Goal: Use online tool/utility: Use online tool/utility

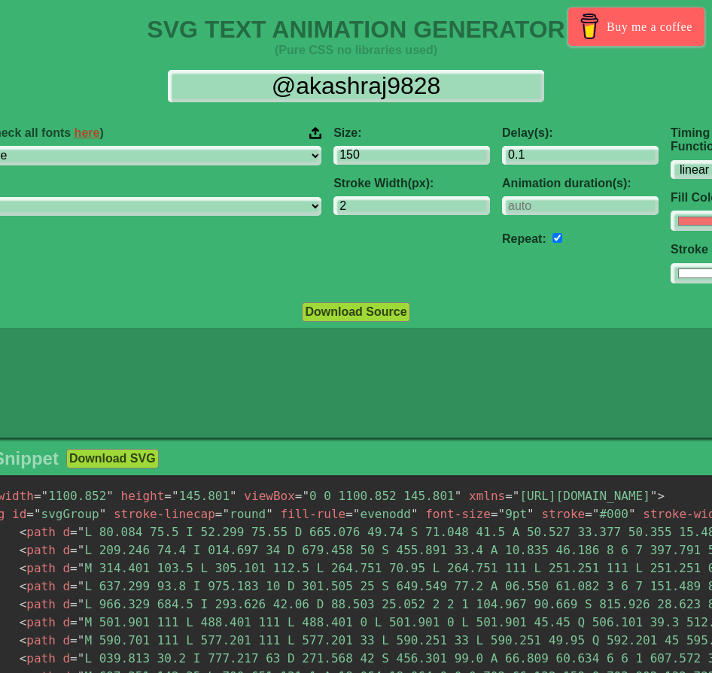
select select "linear"
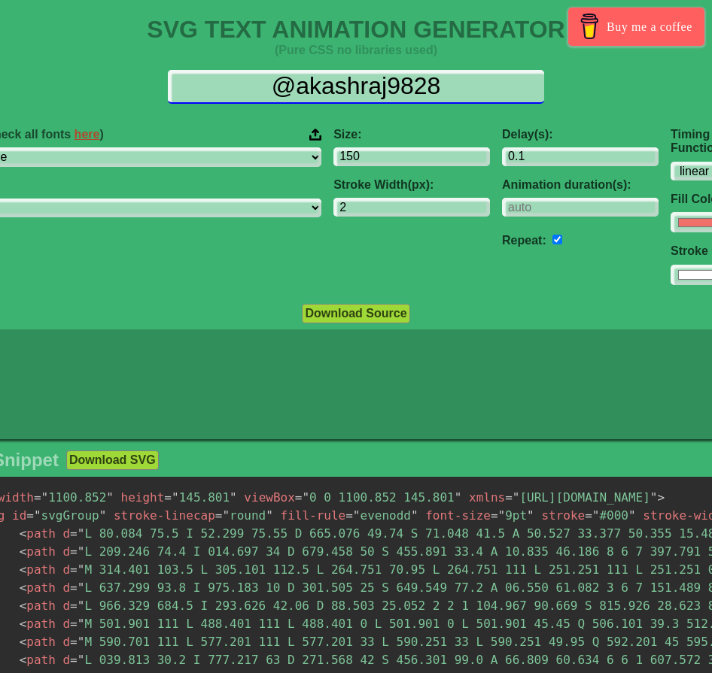
click at [422, 81] on input "@akashraj9828" at bounding box center [356, 87] width 376 height 34
drag, startPoint x: 447, startPoint y: 80, endPoint x: 263, endPoint y: 90, distance: 184.6
click at [263, 90] on input "@akashraj9828" at bounding box center [356, 87] width 376 height 34
paste input "[GEOGRAPHIC_DATA]近代美術館"
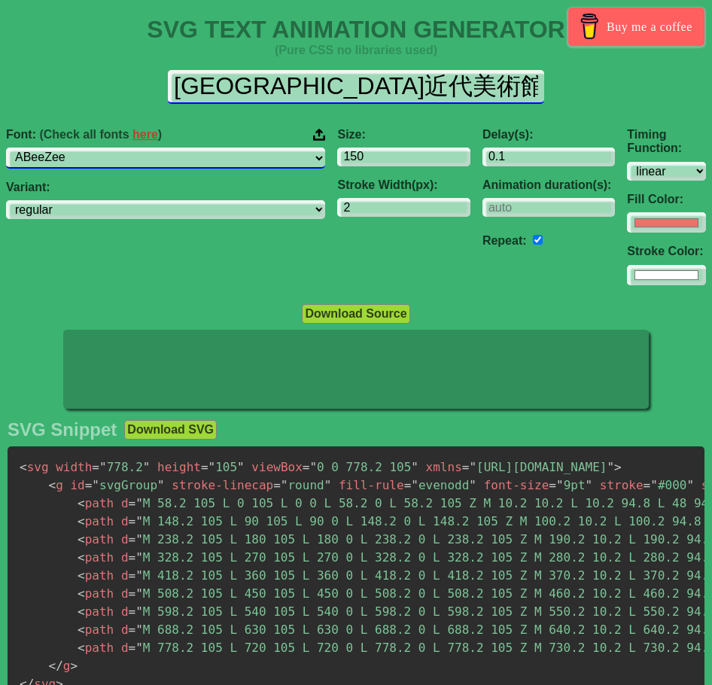
type input "[GEOGRAPHIC_DATA]近代美術館"
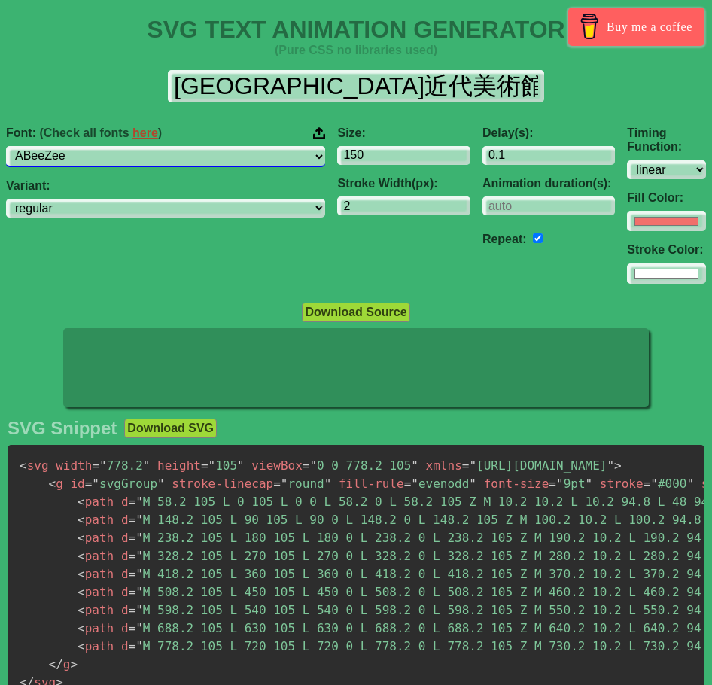
click at [137, 154] on select "ABeeZee [PERSON_NAME] Display AR One Sans [PERSON_NAME] Libre Aboreto Abril Fat…" at bounding box center [165, 156] width 319 height 20
click at [28, 146] on select "ABeeZee [PERSON_NAME] Display AR One Sans [PERSON_NAME] Libre Aboreto Abril Fat…" at bounding box center [165, 156] width 319 height 20
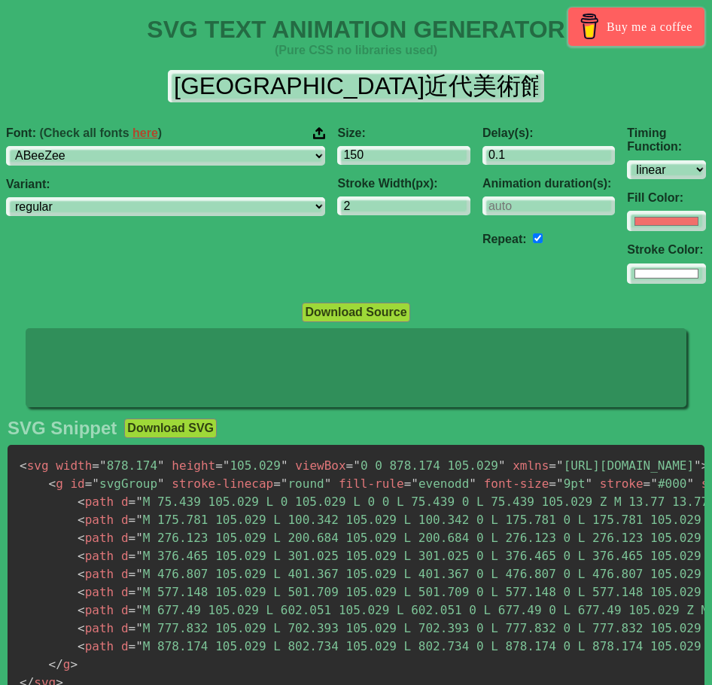
click at [214, 144] on div "Font: (Check all fonts here ) ABeeZee [PERSON_NAME] Display AR One Sans [PERSON…" at bounding box center [165, 145] width 319 height 39
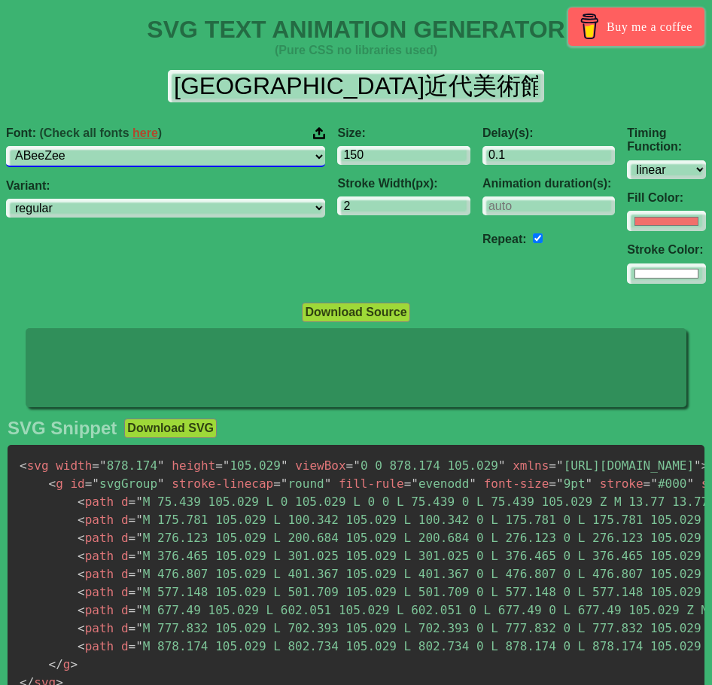
click at [211, 155] on select "ABeeZee [PERSON_NAME] Display AR One Sans [PERSON_NAME] Libre Aboreto Abril Fat…" at bounding box center [165, 156] width 319 height 20
click at [28, 146] on select "ABeeZee [PERSON_NAME] Display AR One Sans [PERSON_NAME] Libre Aboreto Abril Fat…" at bounding box center [165, 156] width 319 height 20
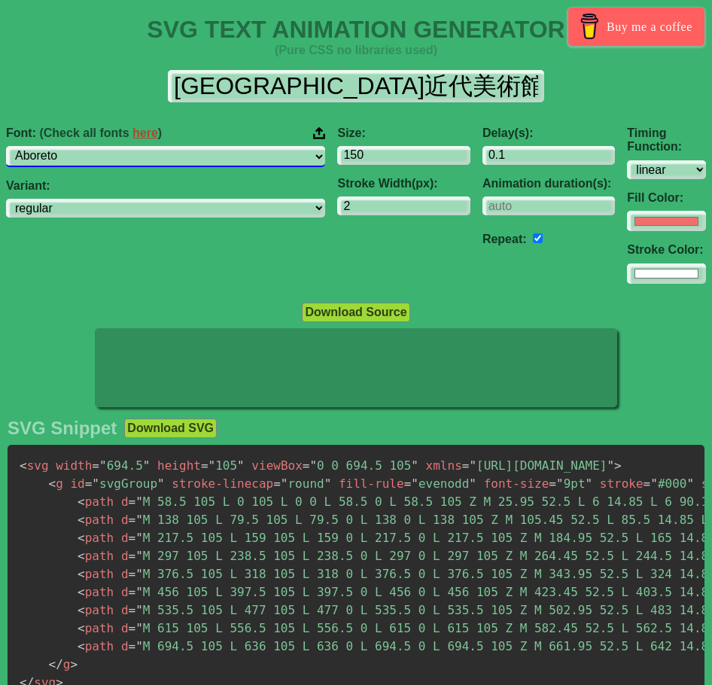
click at [224, 149] on select "ABeeZee [PERSON_NAME] Display AR One Sans [PERSON_NAME] Libre Aboreto Abril Fat…" at bounding box center [165, 156] width 319 height 20
click at [28, 146] on select "ABeeZee [PERSON_NAME] Display AR One Sans [PERSON_NAME] Libre Aboreto Abril Fat…" at bounding box center [165, 156] width 319 height 20
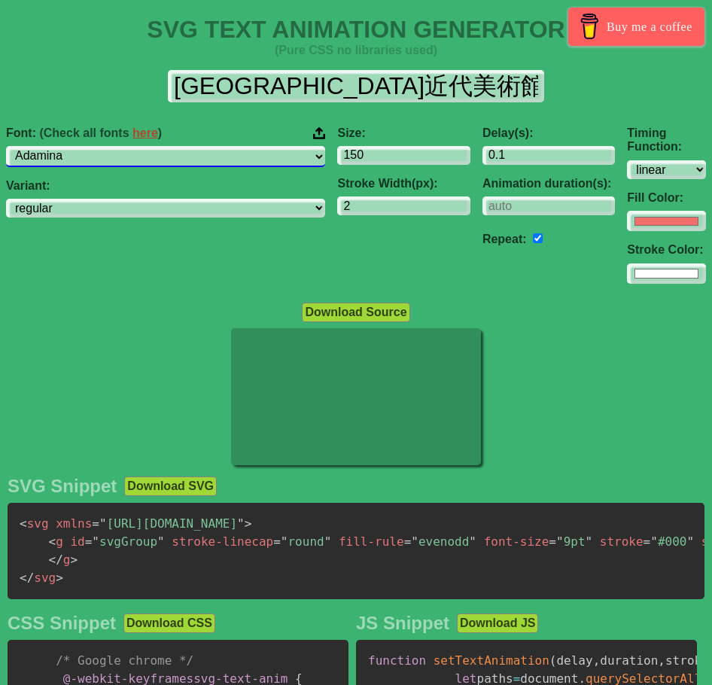
click at [209, 147] on select "ABeeZee [PERSON_NAME] Display AR One Sans [PERSON_NAME] Libre Aboreto Abril Fat…" at bounding box center [165, 156] width 319 height 20
click at [28, 146] on select "ABeeZee [PERSON_NAME] Display AR One Sans [PERSON_NAME] Libre Aboreto Abril Fat…" at bounding box center [165, 156] width 319 height 20
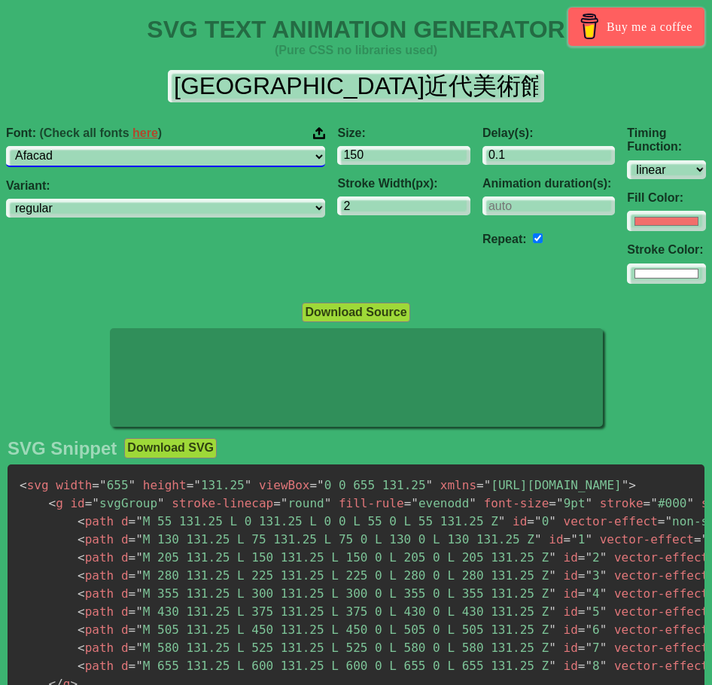
click at [192, 151] on select "ABeeZee [PERSON_NAME] Display AR One Sans [PERSON_NAME] Libre Aboreto Abril Fat…" at bounding box center [165, 156] width 319 height 20
click at [28, 146] on select "ABeeZee [PERSON_NAME] Display AR One Sans [PERSON_NAME] Libre Aboreto Abril Fat…" at bounding box center [165, 156] width 319 height 20
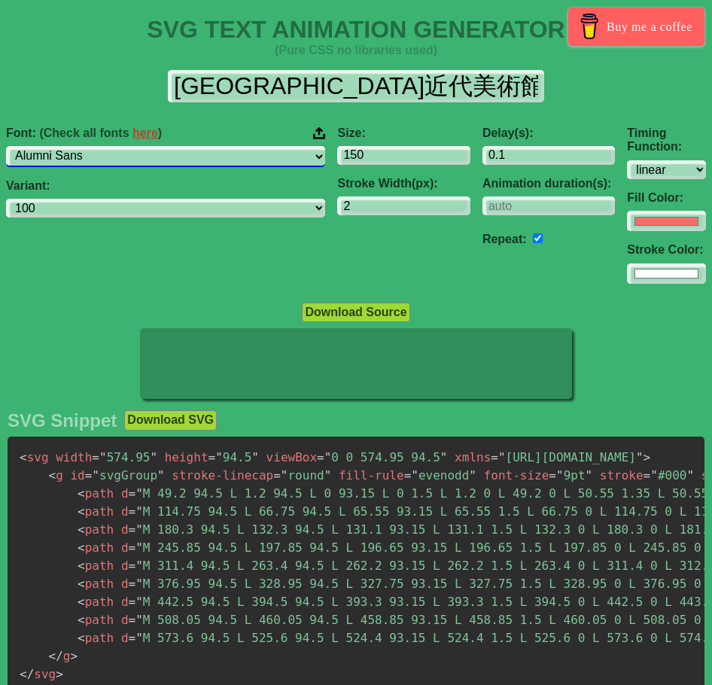
click at [196, 147] on select "ABeeZee [PERSON_NAME] Display AR One Sans [PERSON_NAME] Libre Aboreto Abril Fat…" at bounding box center [165, 156] width 319 height 20
select select "Ubuntu"
click at [28, 146] on select "ABeeZee [PERSON_NAME] Display AR One Sans [PERSON_NAME] Libre Aboreto Abril Fat…" at bounding box center [165, 156] width 319 height 20
select select "300"
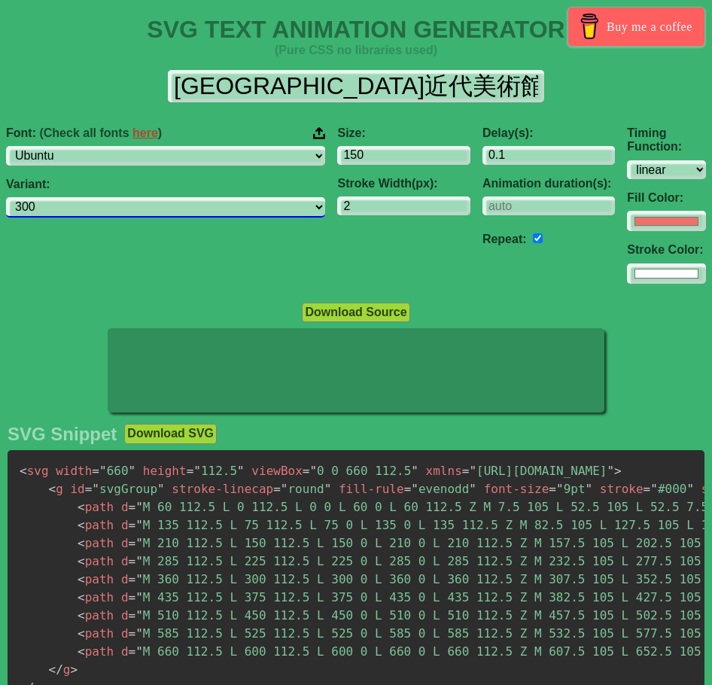
click at [215, 211] on select "300 300italic regular italic 500 500italic 700 700italic" at bounding box center [165, 207] width 319 height 20
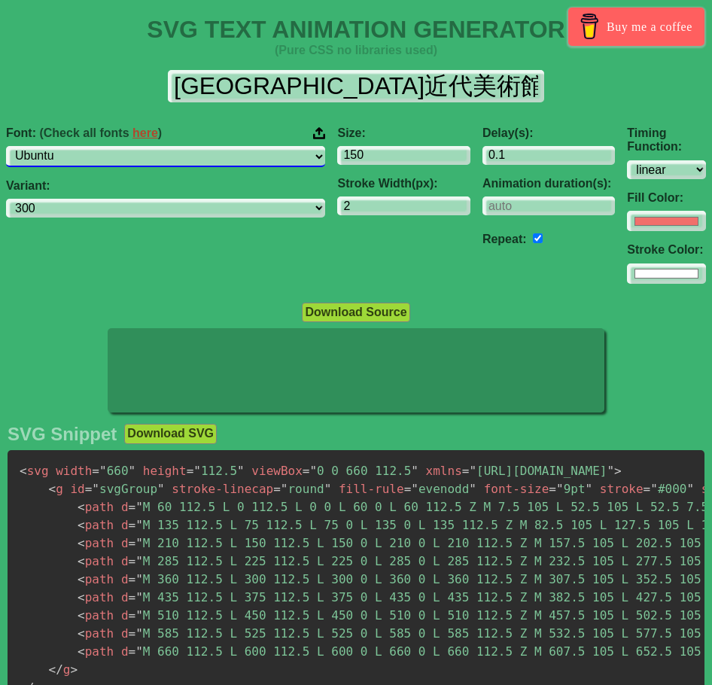
click at [221, 157] on select "ABeeZee [PERSON_NAME] Display AR One Sans [PERSON_NAME] Libre Aboreto Abril Fat…" at bounding box center [165, 156] width 319 height 20
click at [192, 163] on select "ABeeZee [PERSON_NAME] Display AR One Sans [PERSON_NAME] Libre Aboreto Abril Fat…" at bounding box center [165, 156] width 319 height 20
click at [28, 146] on select "ABeeZee [PERSON_NAME] Display AR One Sans [PERSON_NAME] Libre Aboreto Abril Fat…" at bounding box center [165, 156] width 319 height 20
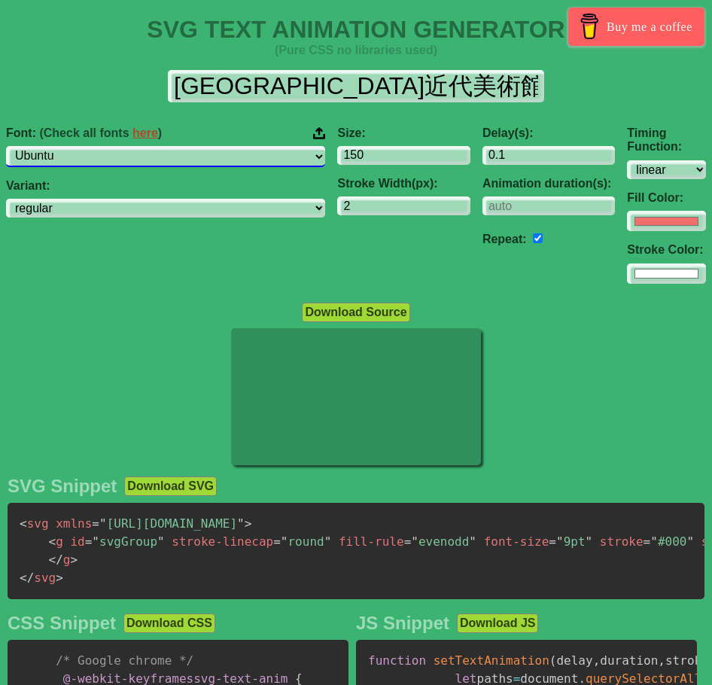
click at [187, 156] on select "ABeeZee [PERSON_NAME] Display AR One Sans [PERSON_NAME] Libre Aboreto Abril Fat…" at bounding box center [165, 156] width 319 height 20
select select "Square Peg"
click at [28, 146] on select "ABeeZee [PERSON_NAME] Display AR One Sans [PERSON_NAME] Libre Aboreto Abril Fat…" at bounding box center [165, 156] width 319 height 20
select select "regular"
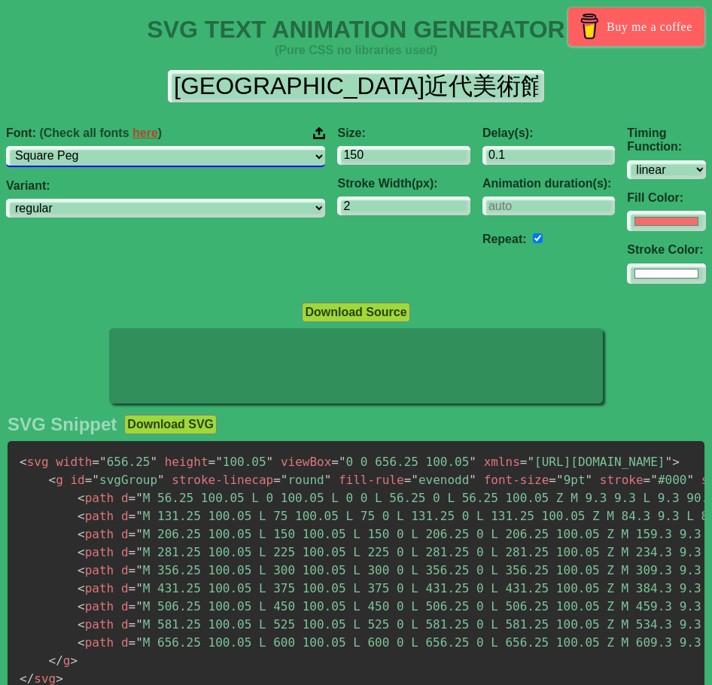
click at [199, 146] on select "ABeeZee [PERSON_NAME] Display AR One Sans [PERSON_NAME] Libre Aboreto Abril Fat…" at bounding box center [165, 156] width 319 height 20
click at [28, 146] on select "ABeeZee [PERSON_NAME] Display AR One Sans [PERSON_NAME] Libre Aboreto Abril Fat…" at bounding box center [165, 156] width 319 height 20
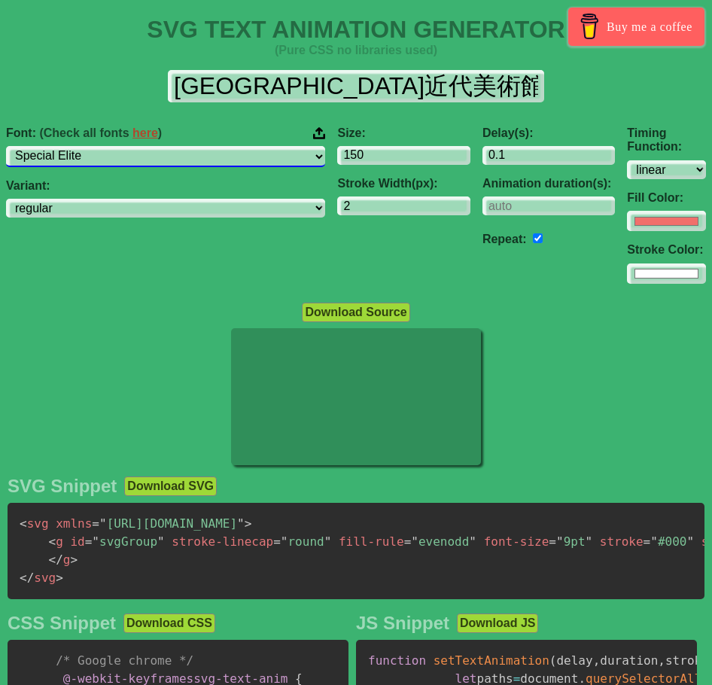
click at [181, 152] on select "ABeeZee [PERSON_NAME] Display AR One Sans [PERSON_NAME] Libre Aboreto Abril Fat…" at bounding box center [165, 156] width 319 height 20
click at [28, 146] on select "ABeeZee [PERSON_NAME] Display AR One Sans [PERSON_NAME] Libre Aboreto Abril Fat…" at bounding box center [165, 156] width 319 height 20
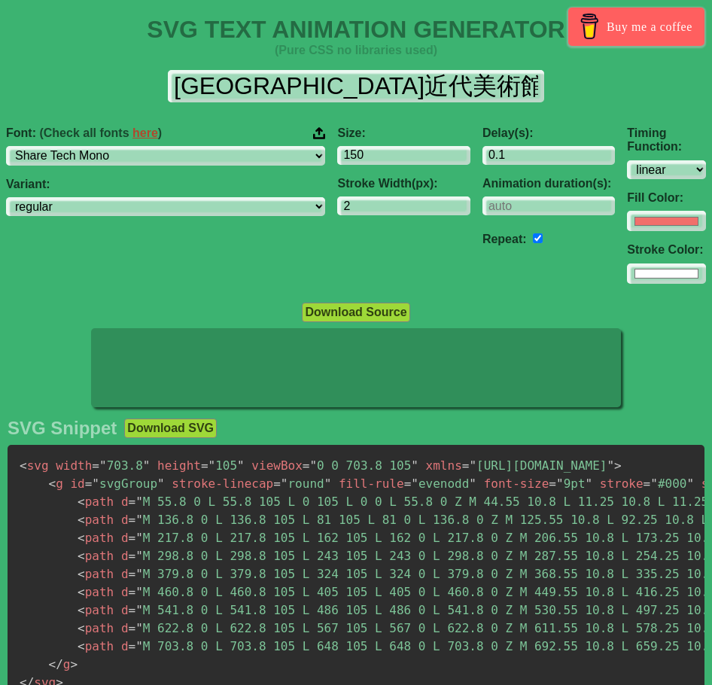
click at [190, 130] on label "Font: (Check all fonts here )" at bounding box center [165, 133] width 319 height 14
click at [0, 0] on input "Font: (Check all fonts here )" at bounding box center [0, 0] width 0 height 0
click at [158, 132] on link "here" at bounding box center [145, 132] width 26 height 13
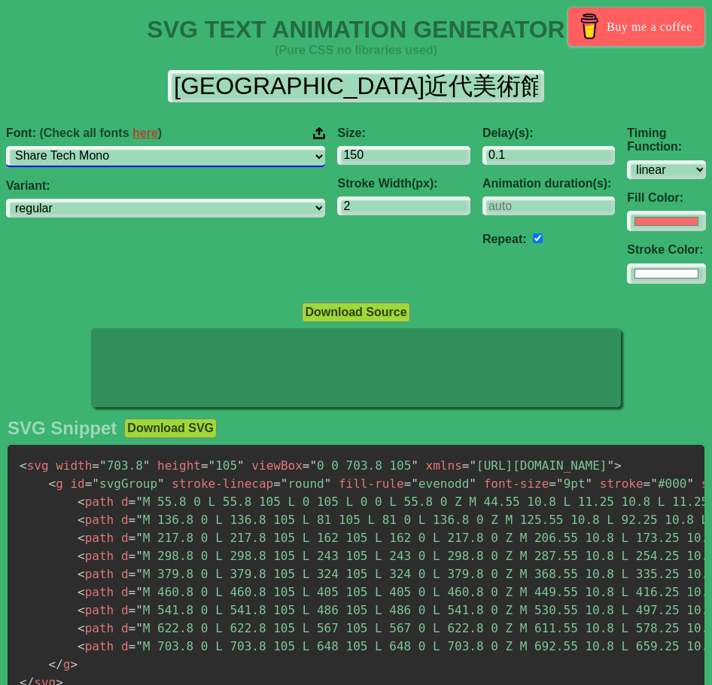
click at [189, 158] on select "ABeeZee [PERSON_NAME] Display AR One Sans [PERSON_NAME] Libre Aboreto Abril Fat…" at bounding box center [165, 156] width 319 height 20
select select "Cactus Classical Serif"
click at [28, 146] on select "ABeeZee [PERSON_NAME] Display AR One Sans [PERSON_NAME] Libre Aboreto Abril Fat…" at bounding box center [165, 156] width 319 height 20
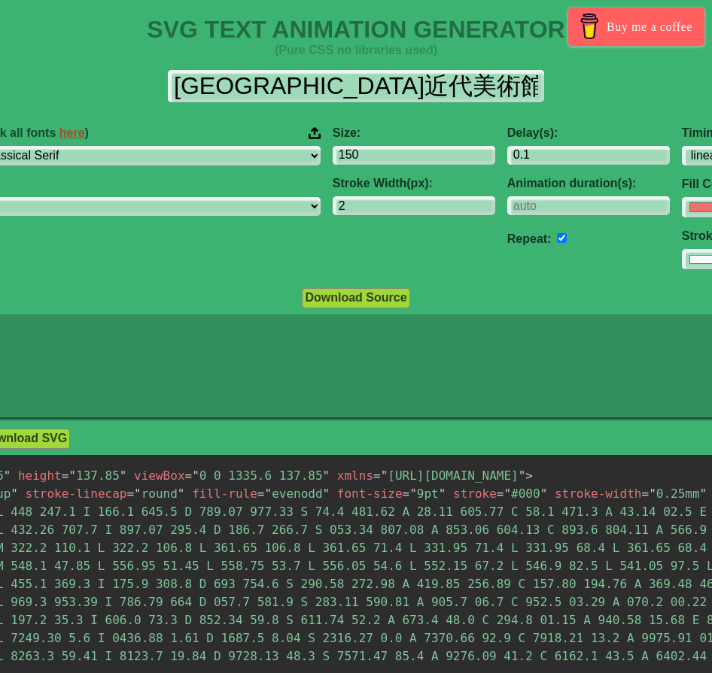
drag, startPoint x: 339, startPoint y: 375, endPoint x: 41, endPoint y: 365, distance: 297.4
click at [41, 365] on icon at bounding box center [355, 366] width 1005 height 104
click at [36, 365] on icon at bounding box center [355, 366] width 1005 height 104
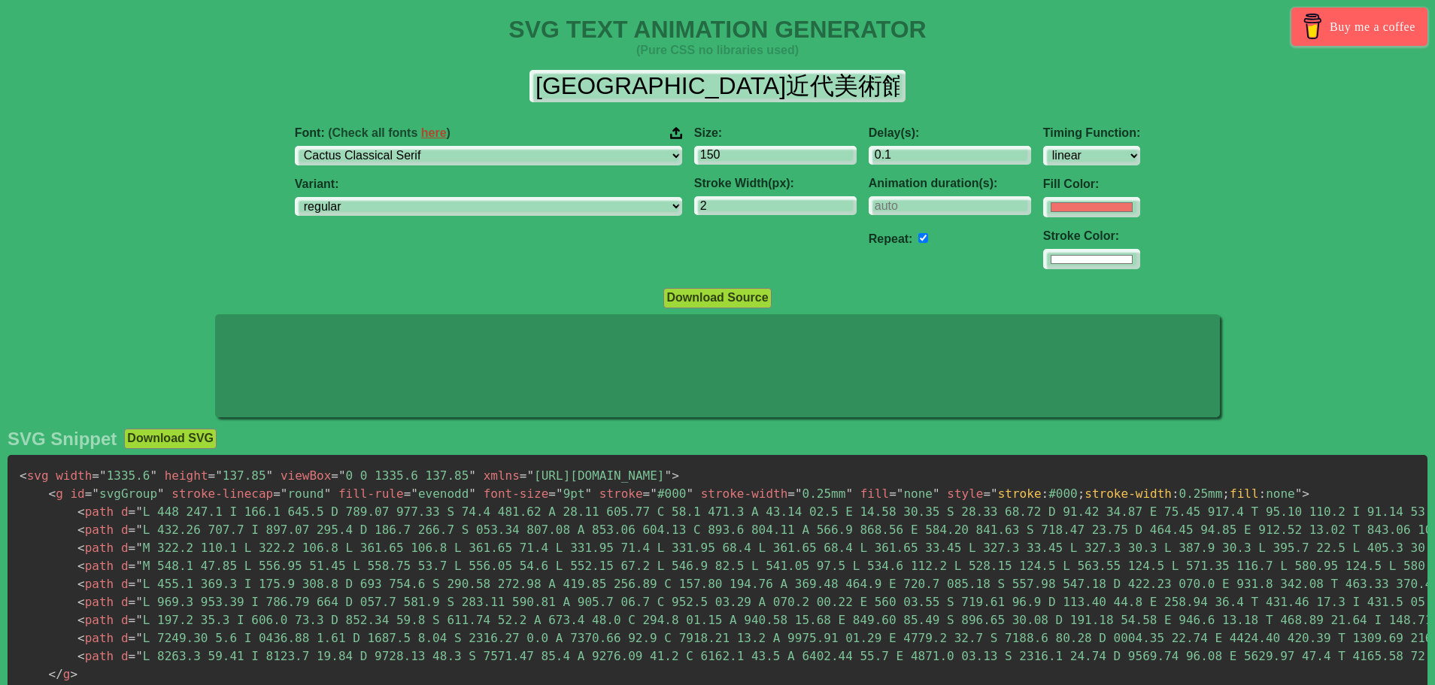
drag, startPoint x: 489, startPoint y: 378, endPoint x: 617, endPoint y: 323, distance: 139.2
click at [487, 378] on icon at bounding box center [717, 366] width 1005 height 104
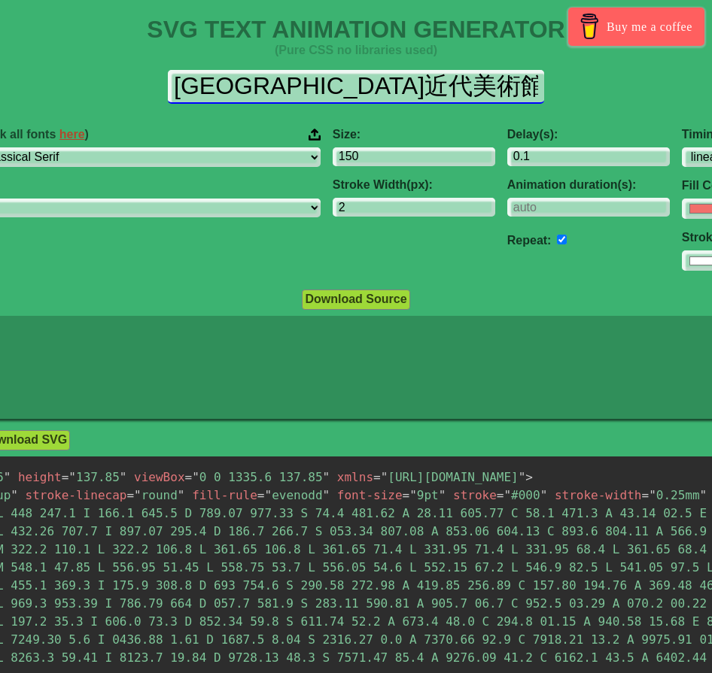
drag, startPoint x: 243, startPoint y: 84, endPoint x: 441, endPoint y: 70, distance: 198.3
click at [420, 70] on input "[GEOGRAPHIC_DATA]近代美術館" at bounding box center [356, 87] width 376 height 34
click at [446, 70] on input "[GEOGRAPHIC_DATA]近代美術館" at bounding box center [356, 87] width 376 height 34
